Goal: Task Accomplishment & Management: Manage account settings

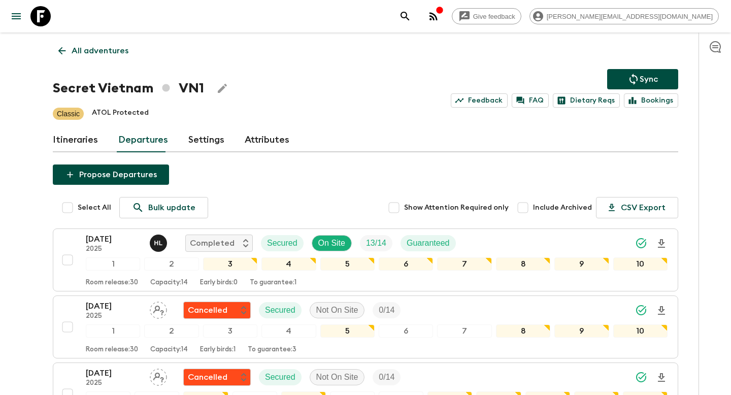
click at [116, 55] on p "All adventures" at bounding box center [100, 51] width 57 height 12
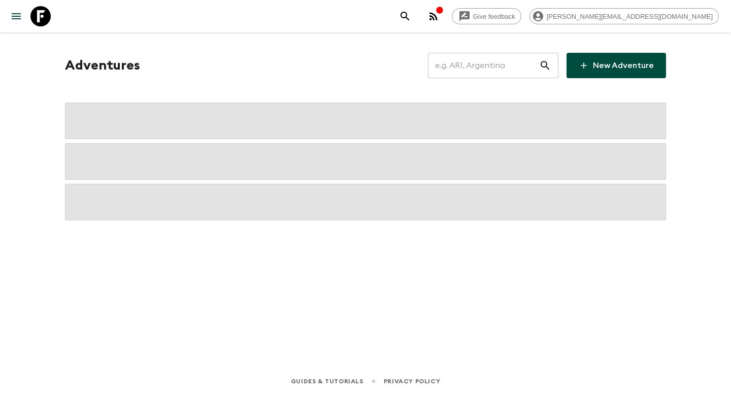
click at [495, 66] on input "text" at bounding box center [483, 65] width 111 height 28
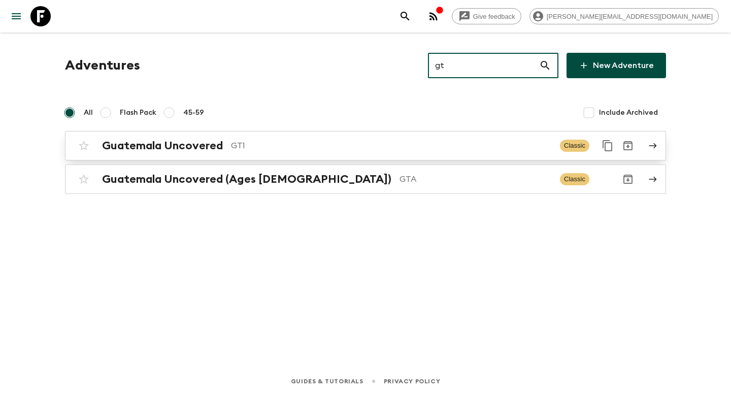
type input "gt"
click at [333, 147] on p "GT1" at bounding box center [391, 146] width 321 height 12
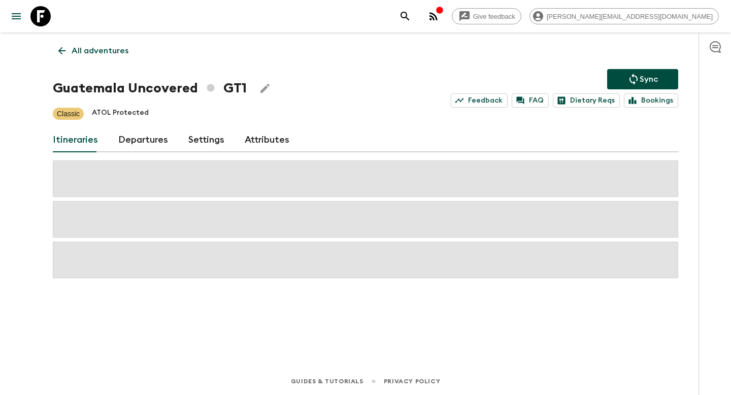
click at [137, 139] on link "Departures" at bounding box center [143, 140] width 50 height 24
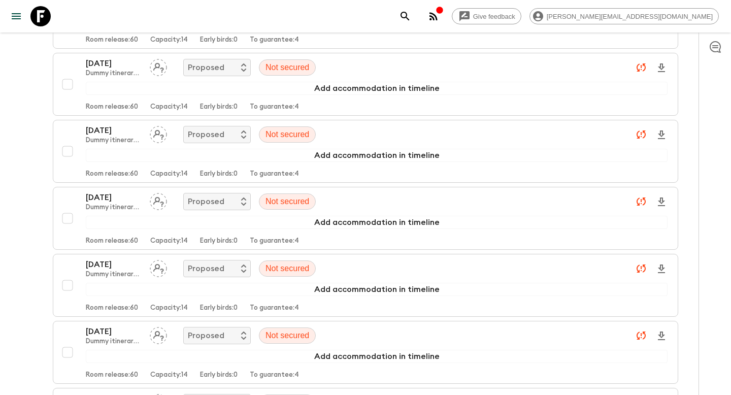
scroll to position [2455, 0]
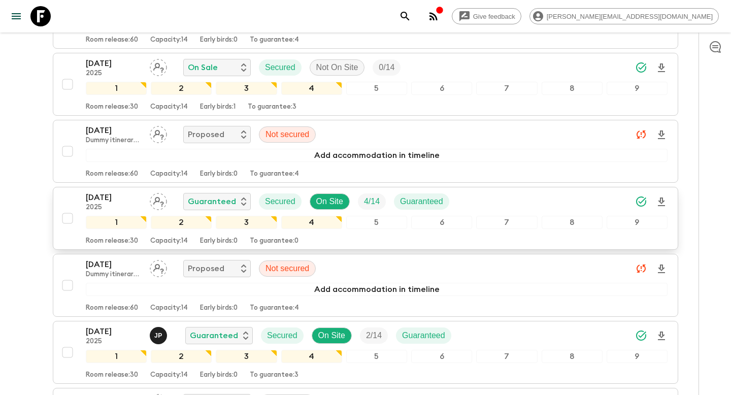
click at [488, 192] on div "[DATE] 2025 Guaranteed Secured On Site 4 / 14 Guaranteed" at bounding box center [377, 202] width 582 height 20
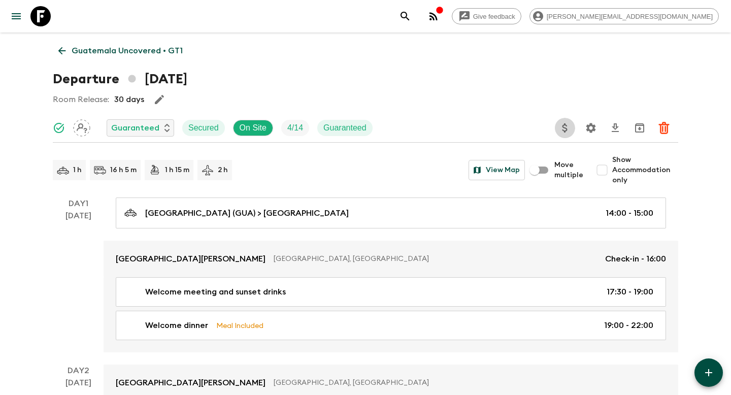
click at [565, 129] on icon "Update Price, Early Bird Discount and Costs" at bounding box center [565, 128] width 12 height 12
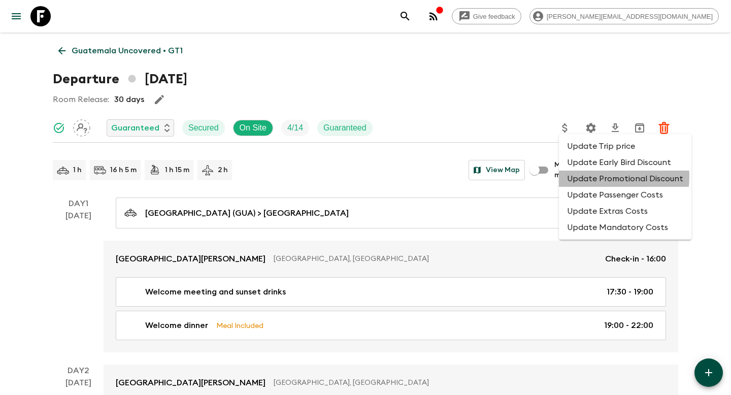
click at [585, 177] on li "Update Promotional Discount" at bounding box center [625, 179] width 133 height 16
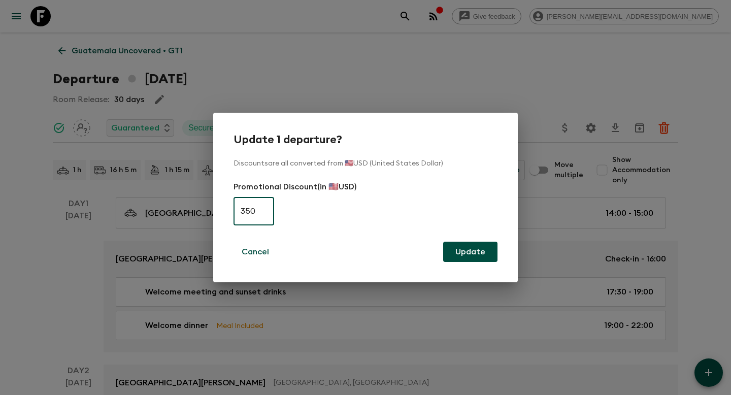
click at [262, 211] on input "350" at bounding box center [254, 211] width 41 height 28
type input "0"
click at [464, 248] on button "Update" at bounding box center [470, 252] width 54 height 20
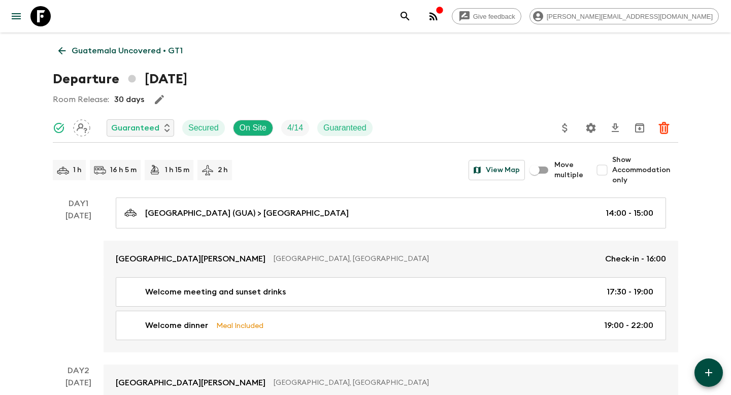
click at [149, 46] on p "Guatemala Uncovered • GT1" at bounding box center [127, 51] width 111 height 12
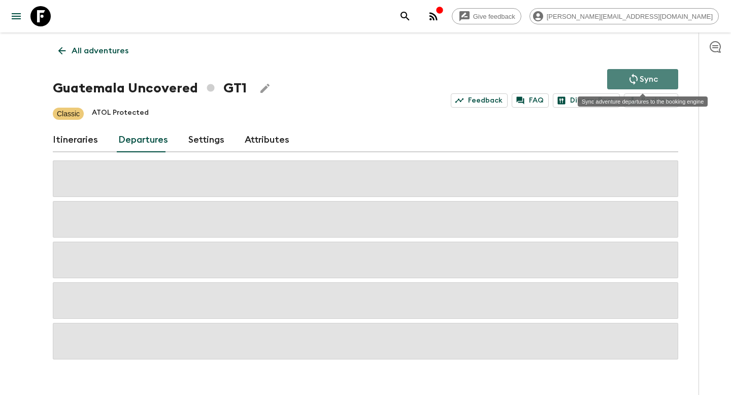
click at [625, 81] on button "Sync" at bounding box center [643, 79] width 71 height 20
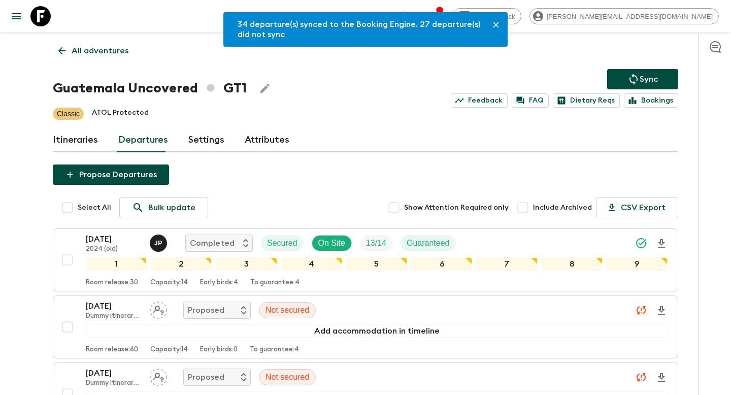
click at [110, 53] on p "All adventures" at bounding box center [100, 51] width 57 height 12
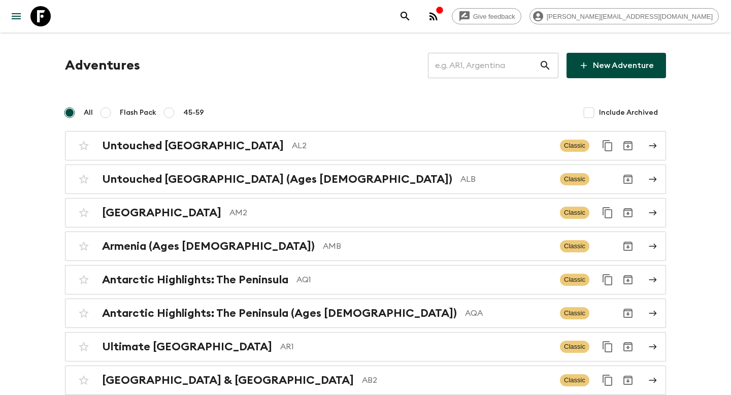
click at [465, 70] on input "text" at bounding box center [483, 65] width 111 height 28
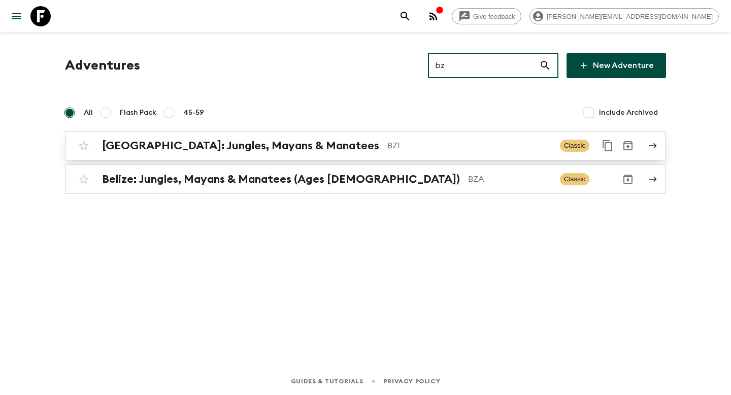
type input "bz"
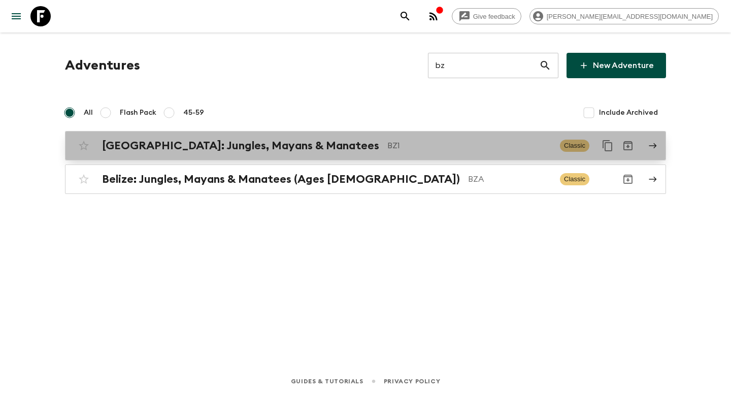
click at [428, 141] on p "BZ1" at bounding box center [470, 146] width 165 height 12
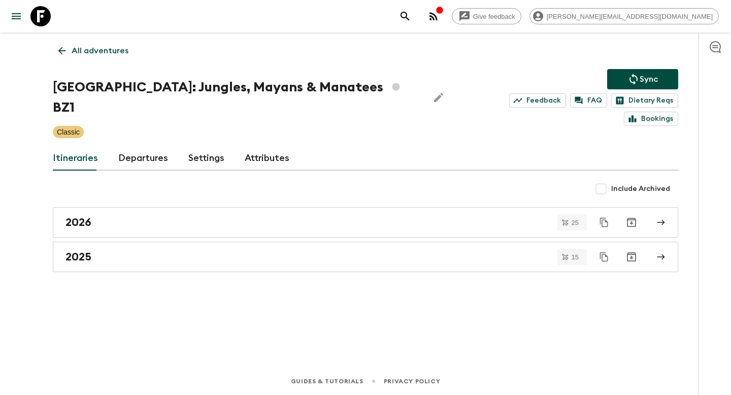
click at [138, 146] on link "Departures" at bounding box center [143, 158] width 50 height 24
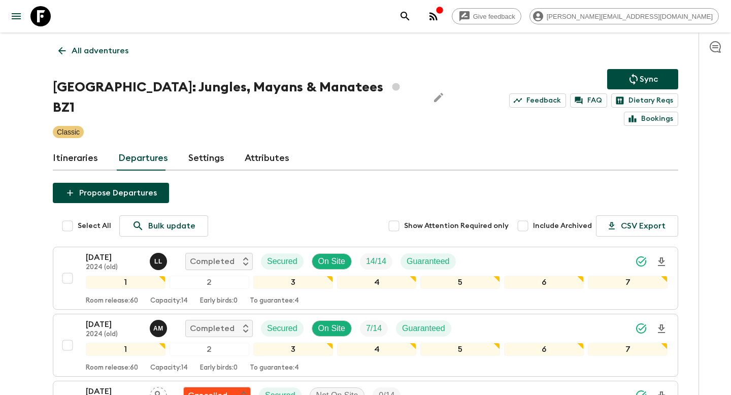
scroll to position [913, 0]
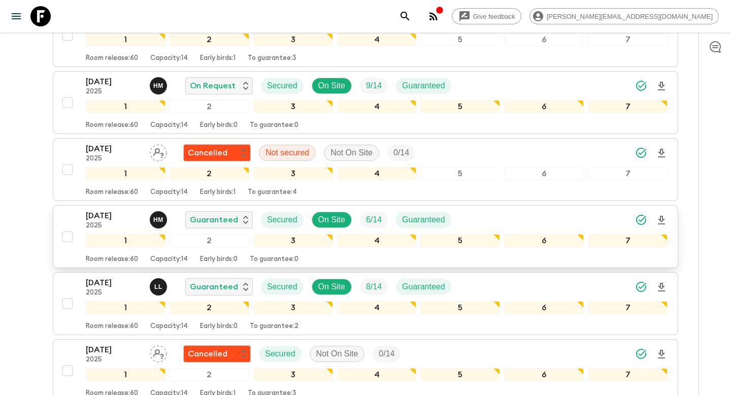
click at [480, 210] on div "[DATE] 2025 H M Guaranteed Secured On Site 6 / 14 Guaranteed" at bounding box center [377, 220] width 582 height 20
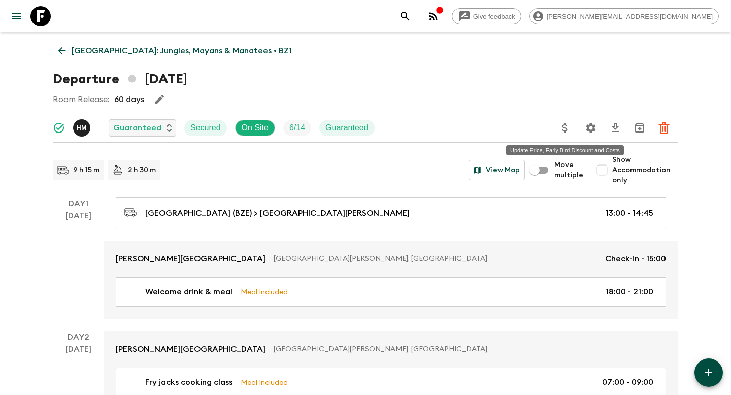
click at [569, 128] on icon "Update Price, Early Bird Discount and Costs" at bounding box center [565, 128] width 12 height 12
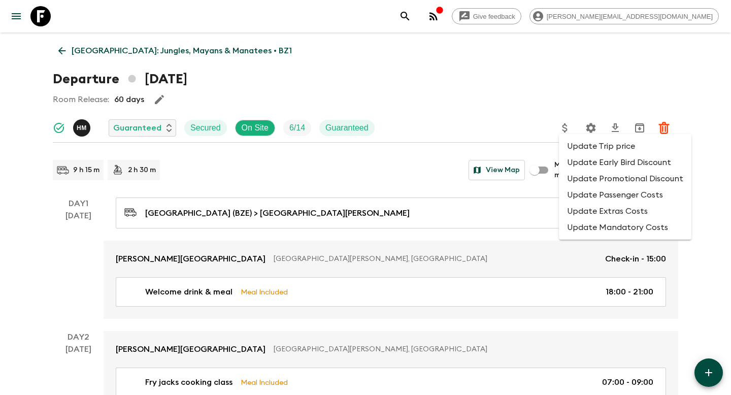
click at [578, 180] on li "Update Promotional Discount" at bounding box center [625, 179] width 133 height 16
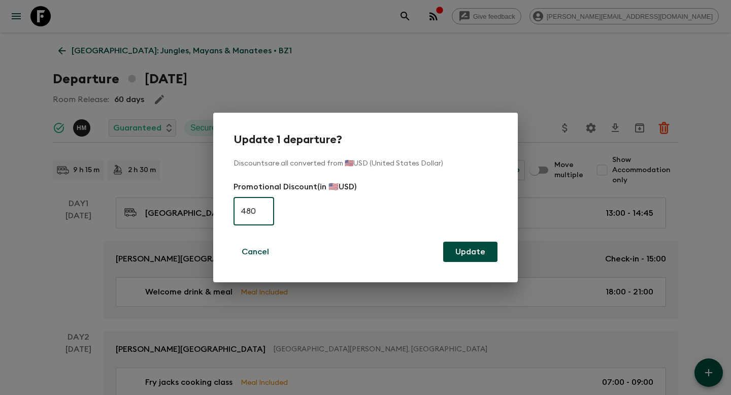
click at [257, 208] on input "480" at bounding box center [254, 211] width 41 height 28
type input "0"
click at [482, 251] on button "Update" at bounding box center [470, 252] width 54 height 20
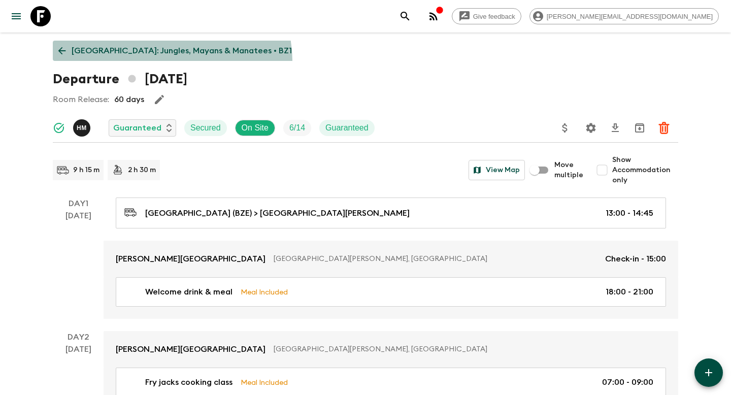
click at [172, 60] on link "[GEOGRAPHIC_DATA]: Jungles, Mayans & Manatees • BZ1" at bounding box center [175, 51] width 245 height 20
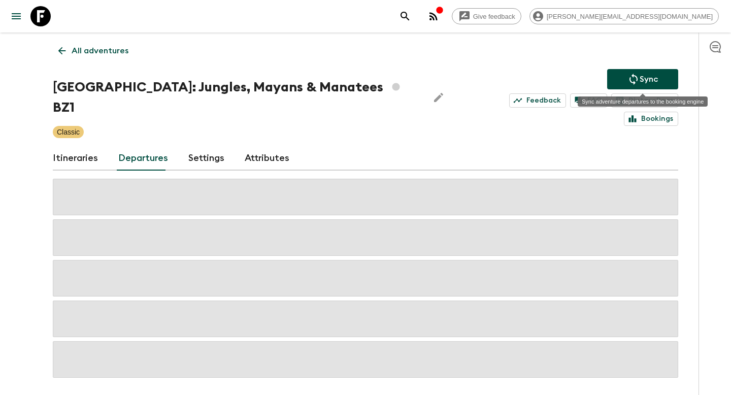
click at [639, 83] on icon "Sync adventure departures to the booking engine" at bounding box center [634, 79] width 12 height 12
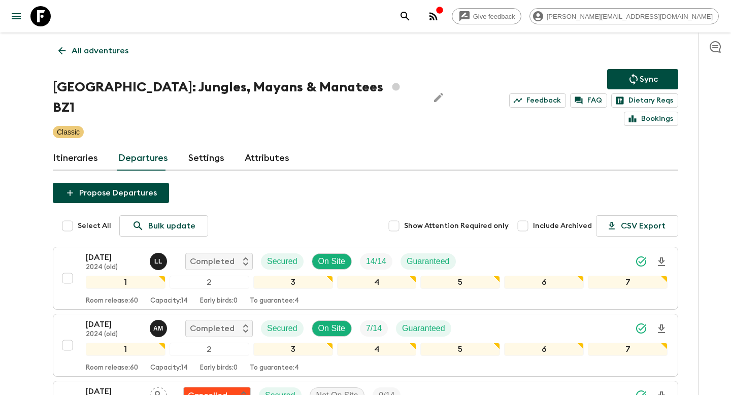
click at [94, 57] on link "All adventures" at bounding box center [93, 51] width 81 height 20
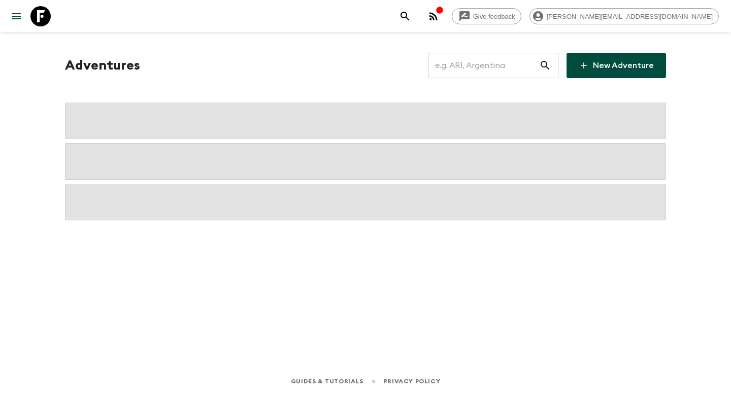
click at [472, 54] on input "text" at bounding box center [483, 65] width 111 height 28
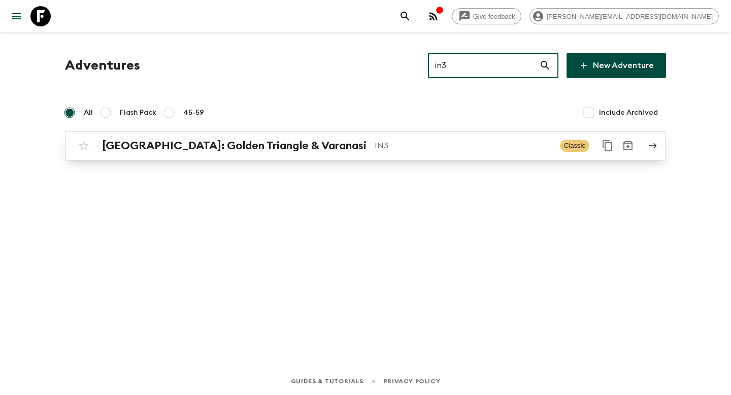
type input "in3"
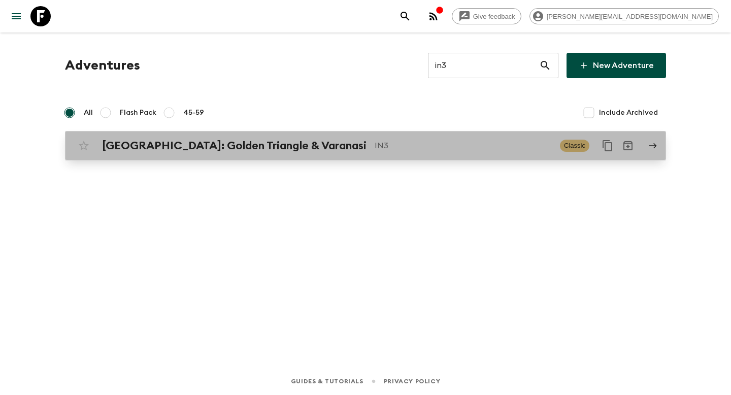
click at [366, 153] on div "[GEOGRAPHIC_DATA]: Golden Triangle & Varanasi IN3 Classic" at bounding box center [346, 146] width 545 height 20
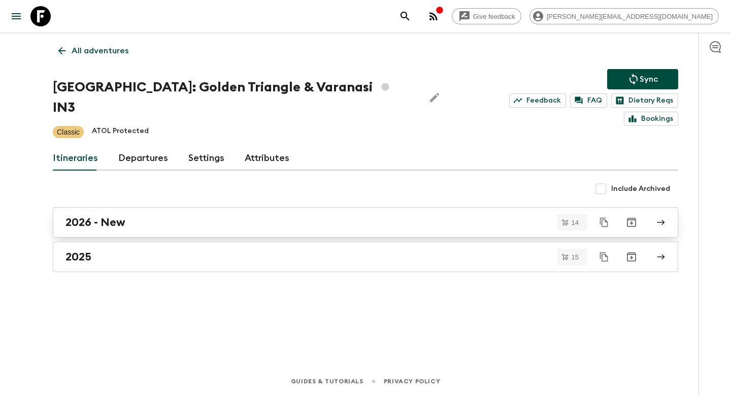
click at [189, 216] on div "2026 - New" at bounding box center [356, 222] width 581 height 13
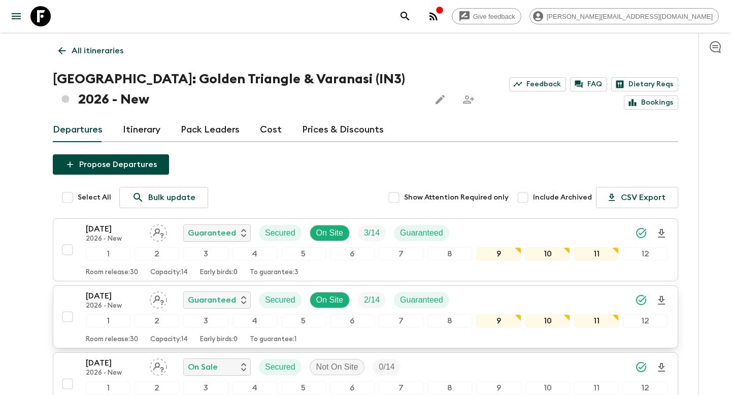
click at [469, 299] on div "[DATE] 2026 - New Guaranteed Secured On Site 2 / 14 Guaranteed" at bounding box center [377, 300] width 582 height 20
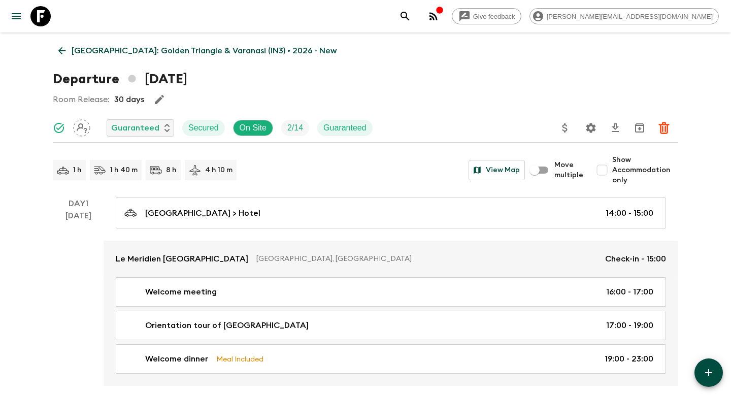
click at [565, 131] on icon "Update Price, Early Bird Discount and Costs" at bounding box center [565, 128] width 12 height 12
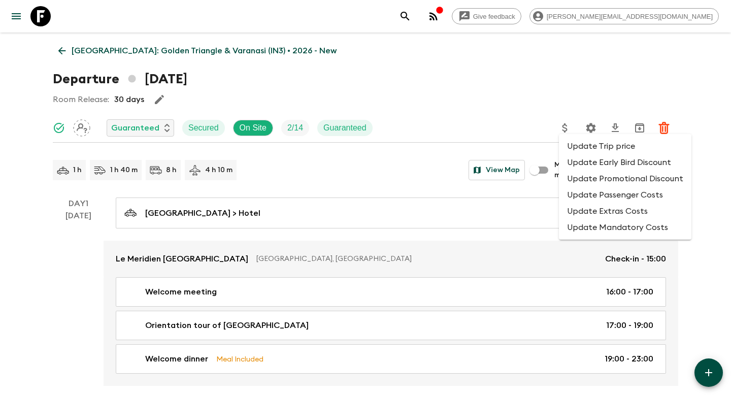
click at [574, 179] on li "Update Promotional Discount" at bounding box center [625, 179] width 133 height 16
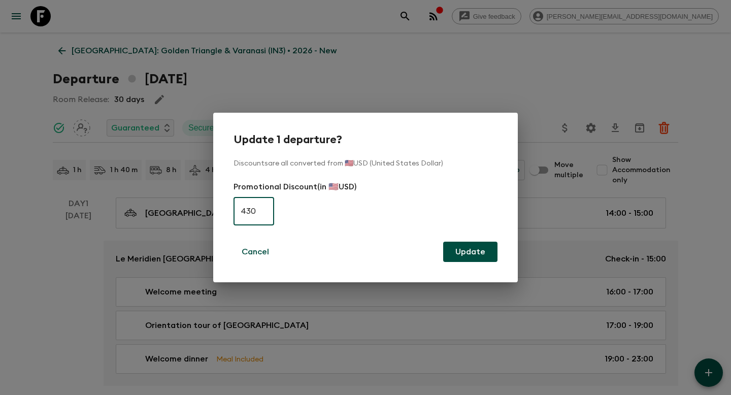
click at [258, 205] on input "430" at bounding box center [254, 211] width 41 height 28
type input "0"
click at [472, 247] on button "Update" at bounding box center [470, 252] width 54 height 20
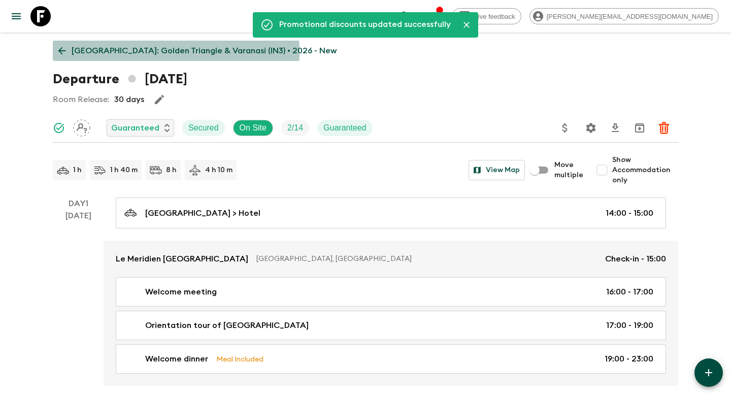
click at [121, 52] on p "[GEOGRAPHIC_DATA]: Golden Triangle & Varanasi (IN3) • 2026 - New" at bounding box center [204, 51] width 265 height 12
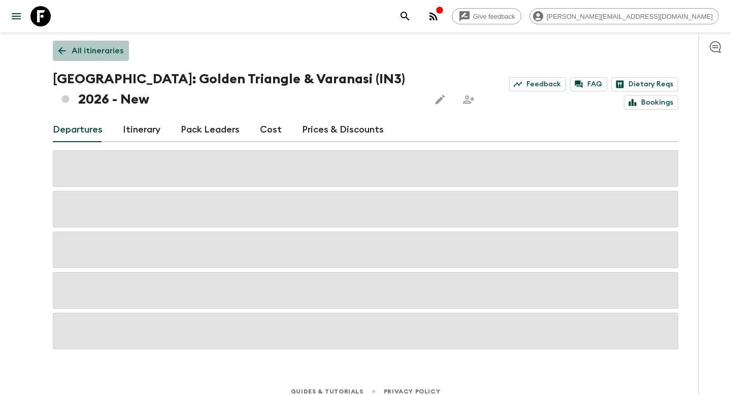
click at [92, 48] on p "All itineraries" at bounding box center [98, 51] width 52 height 12
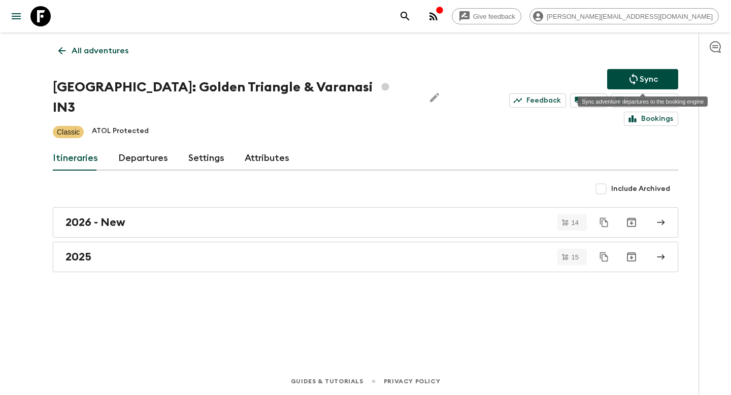
click at [641, 75] on p "Sync" at bounding box center [649, 79] width 18 height 12
click at [112, 50] on p "All adventures" at bounding box center [100, 51] width 57 height 12
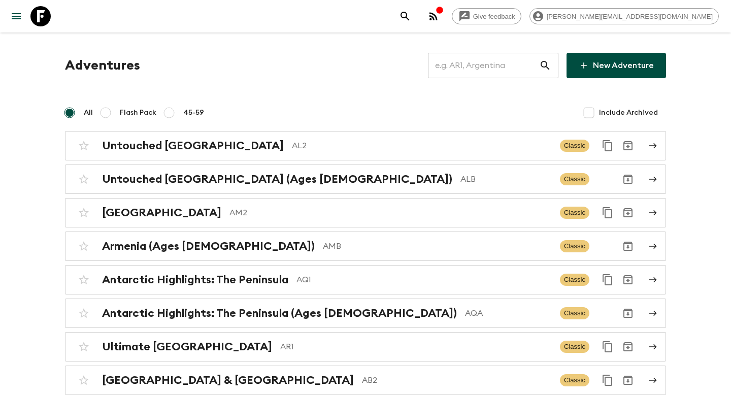
click at [507, 69] on input "text" at bounding box center [483, 65] width 111 height 28
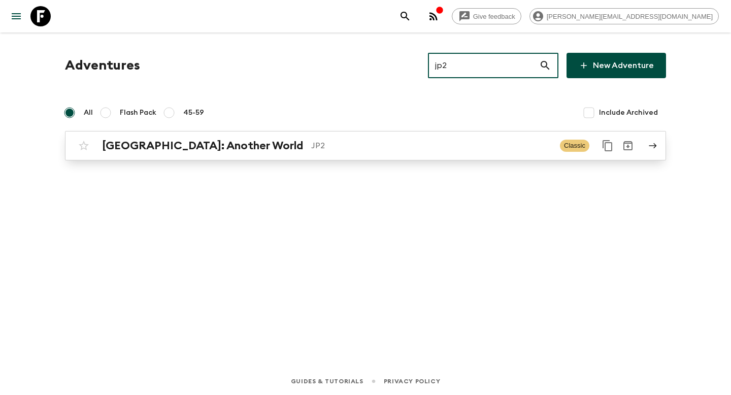
type input "jp2"
click at [477, 144] on p "JP2" at bounding box center [431, 146] width 241 height 12
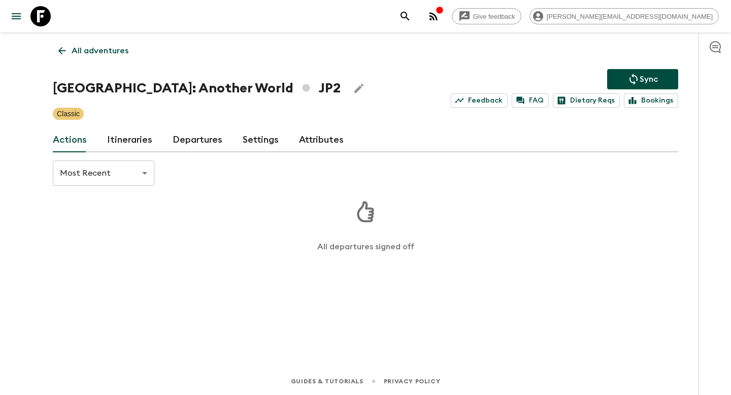
click at [190, 145] on link "Departures" at bounding box center [198, 140] width 50 height 24
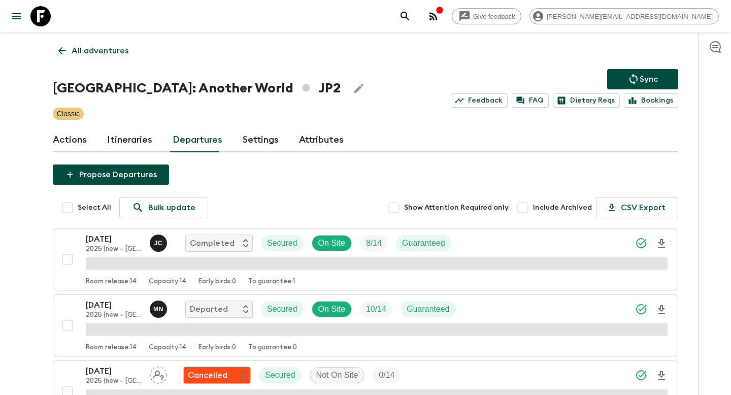
scroll to position [1230, 0]
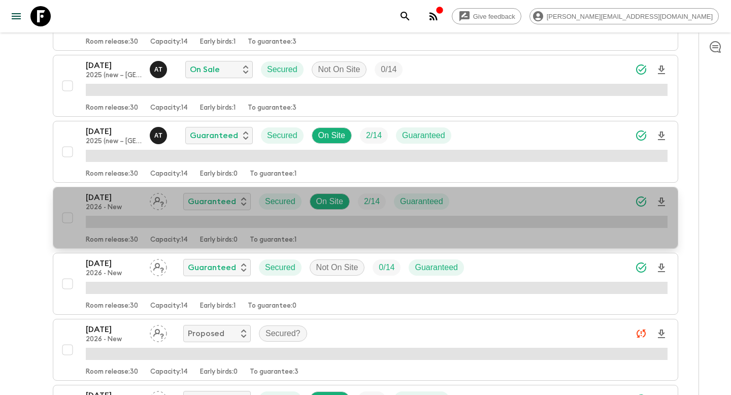
click at [506, 205] on div "[DATE] 2026 - New Guaranteed Secured On Site 2 / 14 Guaranteed" at bounding box center [377, 202] width 582 height 20
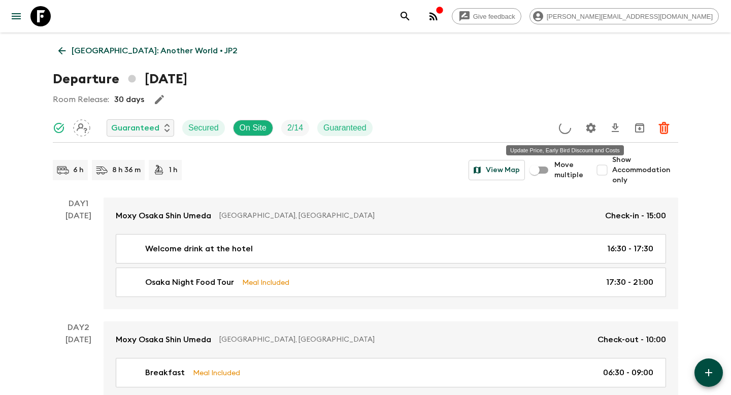
click at [563, 124] on icon "Update Price, Early Bird Discount and Costs" at bounding box center [565, 127] width 13 height 13
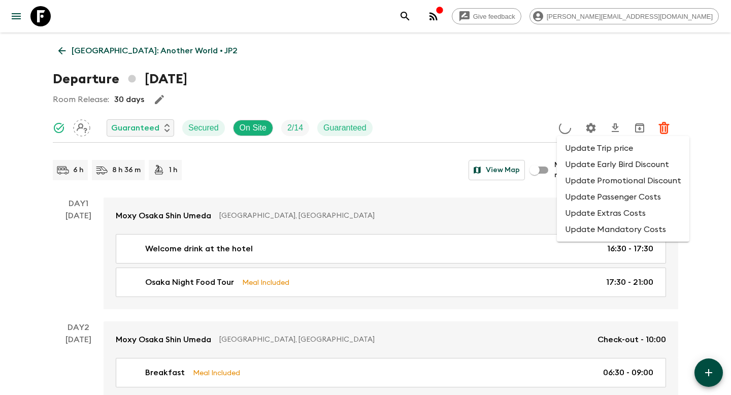
click at [570, 185] on li "Update Promotional Discount" at bounding box center [623, 181] width 133 height 16
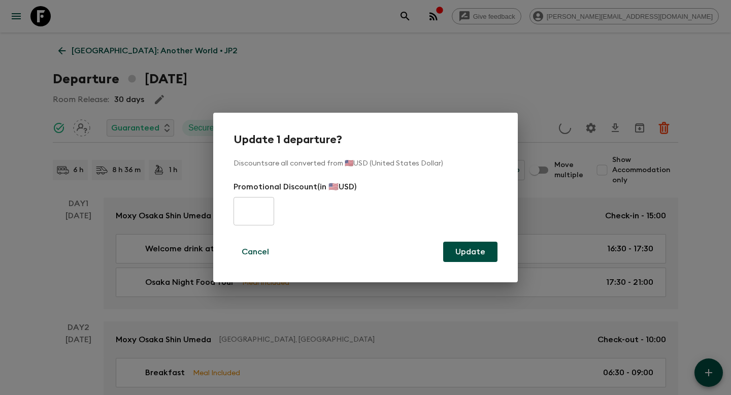
click at [298, 82] on div "Update 1 departure? Discounts are all converted from 🇺🇸USD (United States Dolla…" at bounding box center [365, 197] width 731 height 395
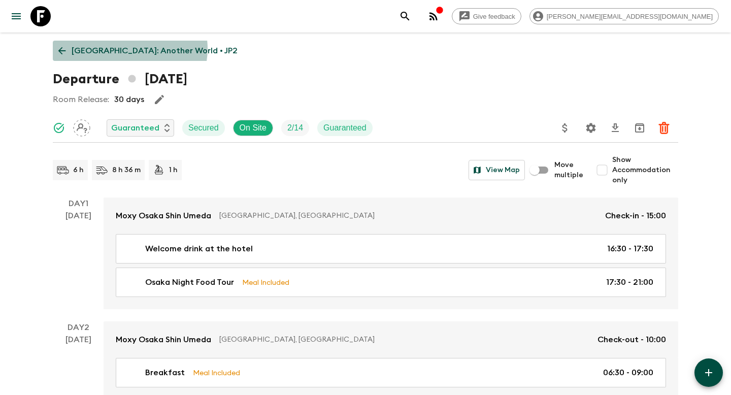
click at [130, 49] on p "[GEOGRAPHIC_DATA]: Another World • JP2" at bounding box center [155, 51] width 166 height 12
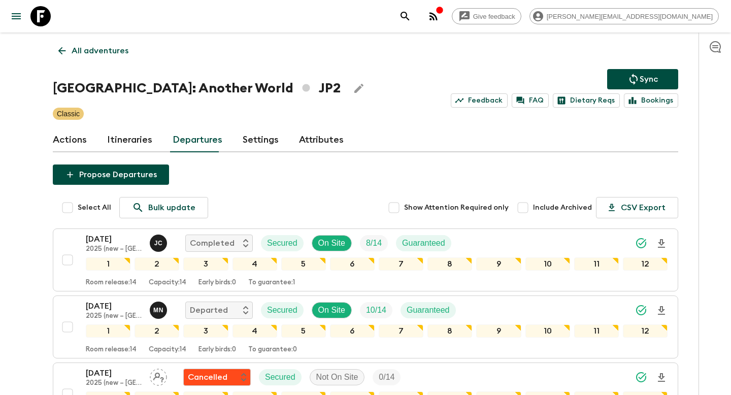
scroll to position [1249, 0]
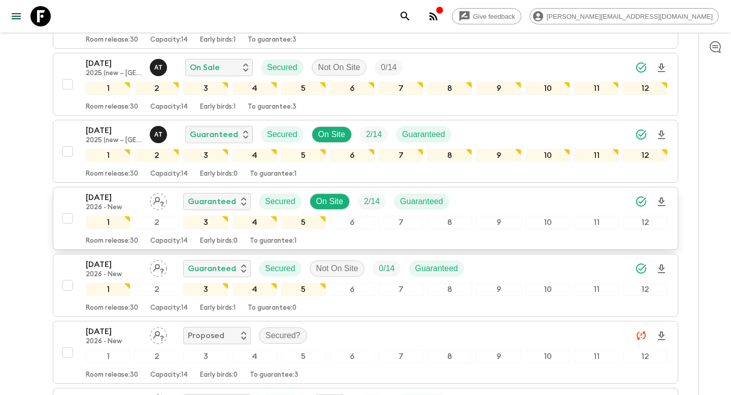
click at [545, 202] on div "[DATE] 2026 - New Guaranteed Secured On Site 2 / 14 Guaranteed" at bounding box center [377, 202] width 582 height 20
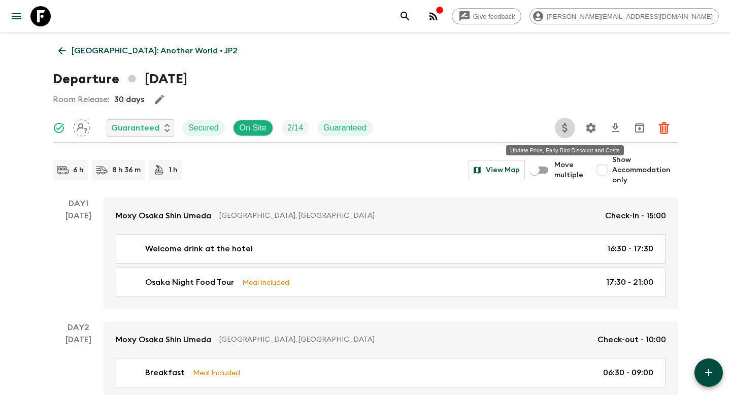
click at [568, 129] on icon "Update Price, Early Bird Discount and Costs" at bounding box center [565, 128] width 12 height 12
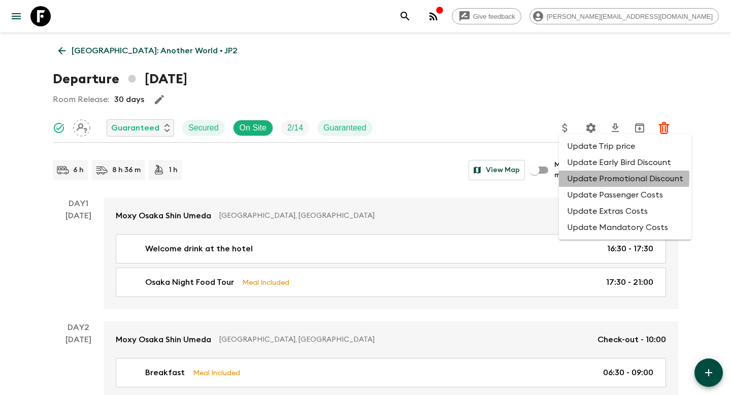
click at [577, 177] on li "Update Promotional Discount" at bounding box center [625, 179] width 133 height 16
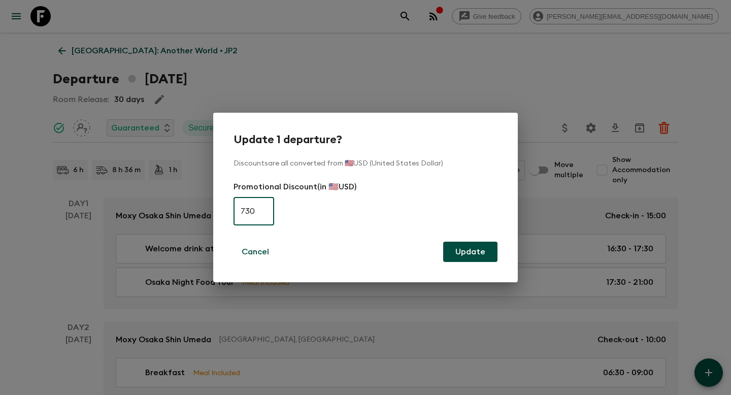
click at [262, 209] on input "730" at bounding box center [254, 211] width 41 height 28
type input "0"
click at [453, 251] on button "Update" at bounding box center [470, 252] width 54 height 20
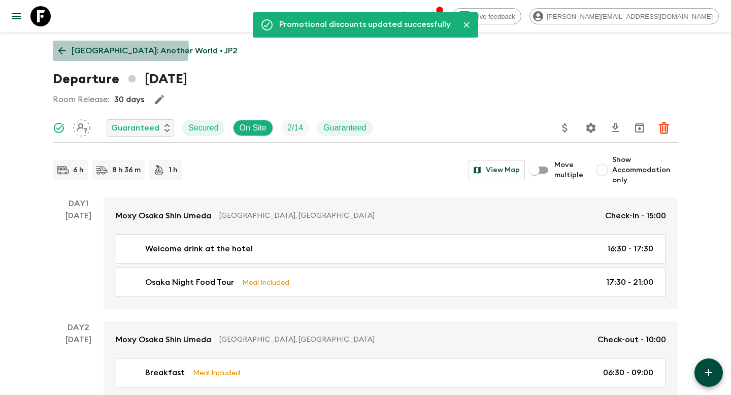
click at [120, 48] on p "[GEOGRAPHIC_DATA]: Another World • JP2" at bounding box center [155, 51] width 166 height 12
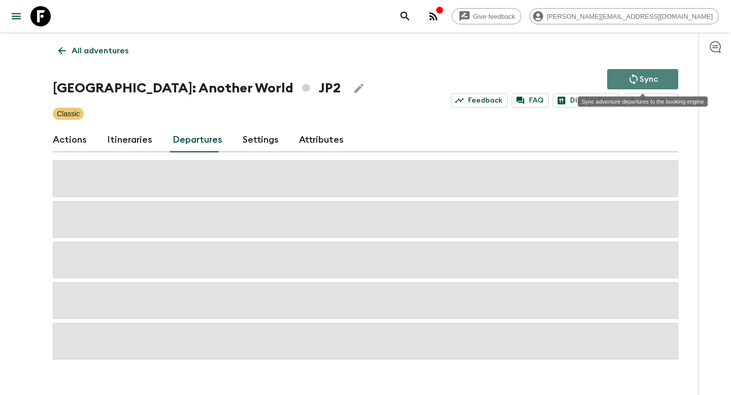
click at [632, 79] on icon "Sync adventure departures to the booking engine" at bounding box center [634, 79] width 12 height 12
